Goal: Use online tool/utility: Utilize a website feature to perform a specific function

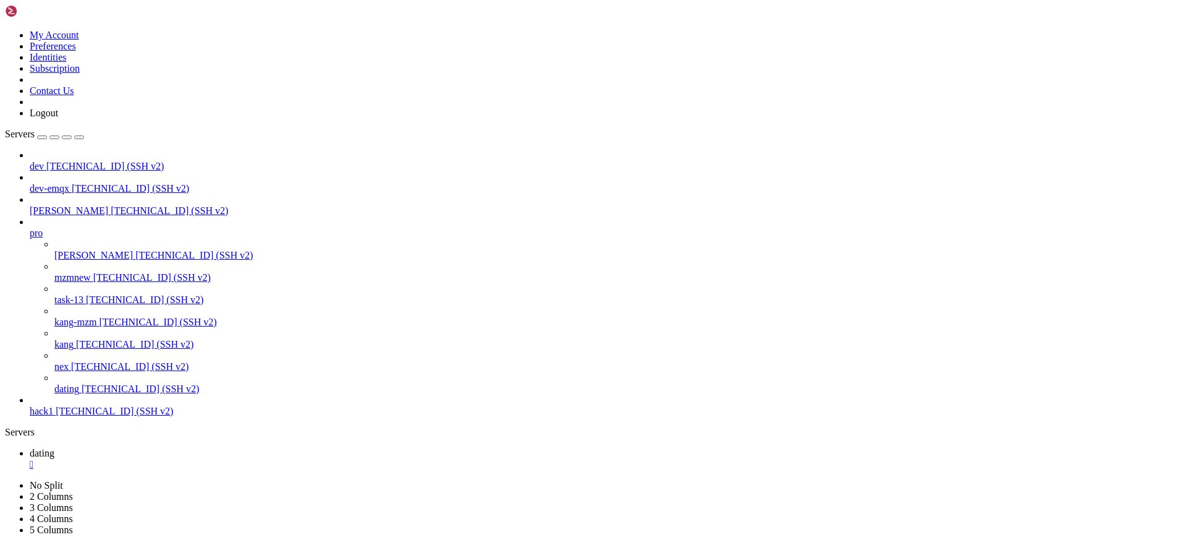
scroll to position [11492, 0]
click at [77, 416] on span "[TECHNICAL_ID] (SSH v2)" at bounding box center [114, 410] width 117 height 11
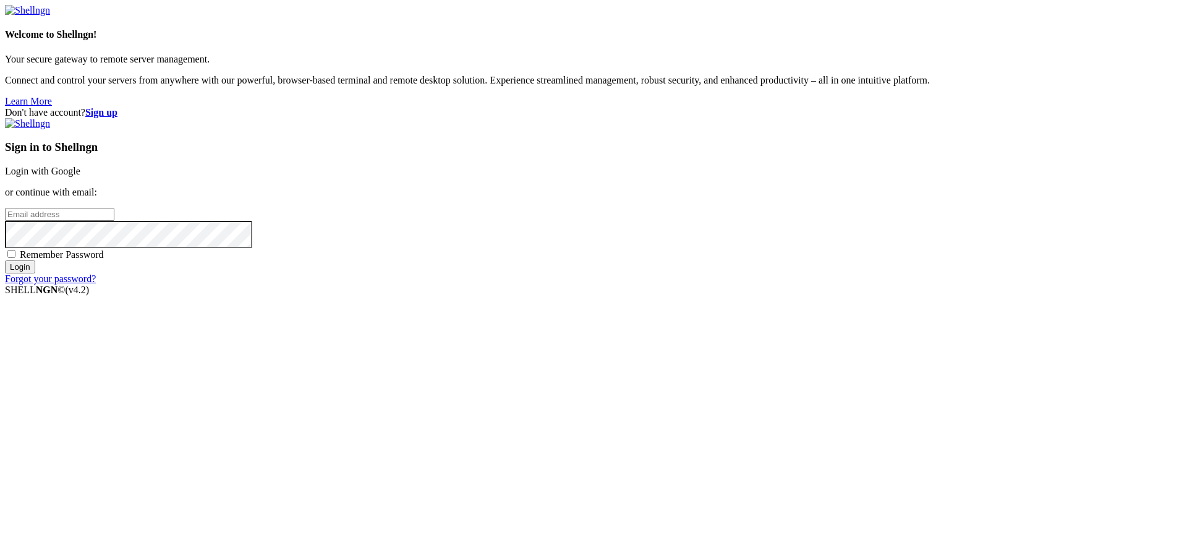
click at [80, 176] on link "Login with Google" at bounding box center [42, 171] width 75 height 11
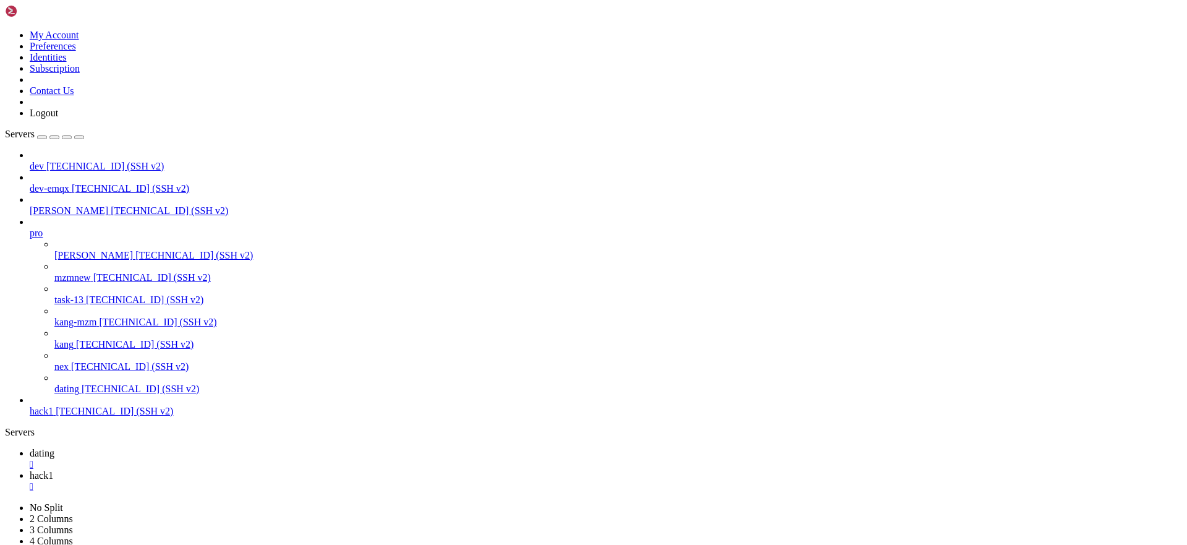
scroll to position [9596, 0]
click at [213, 459] on div "" at bounding box center [606, 464] width 1152 height 11
click at [209, 459] on div "" at bounding box center [606, 464] width 1152 height 11
click at [467, 438] on div " Start a Session Select a server to start a session via SSH, SFTP, RDP, VNC or…" at bounding box center [593, 471] width 1177 height 67
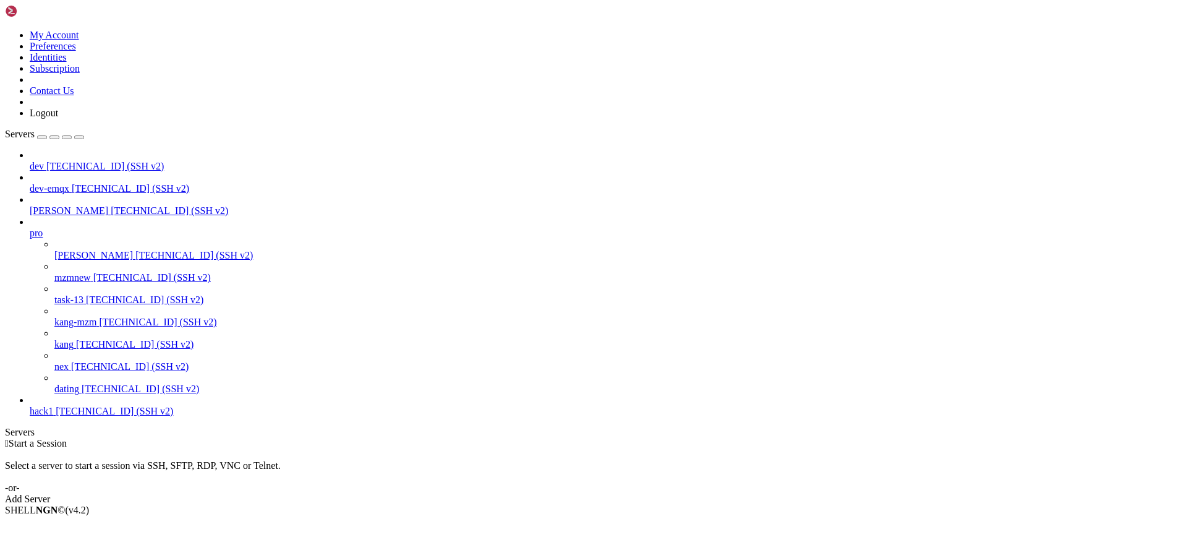
click at [391, 456] on div " Start a Session Select a server to start a session via SSH, SFTP, RDP, VNC or…" at bounding box center [593, 471] width 1177 height 67
